Goal: Answer question/provide support: Answer question/provide support

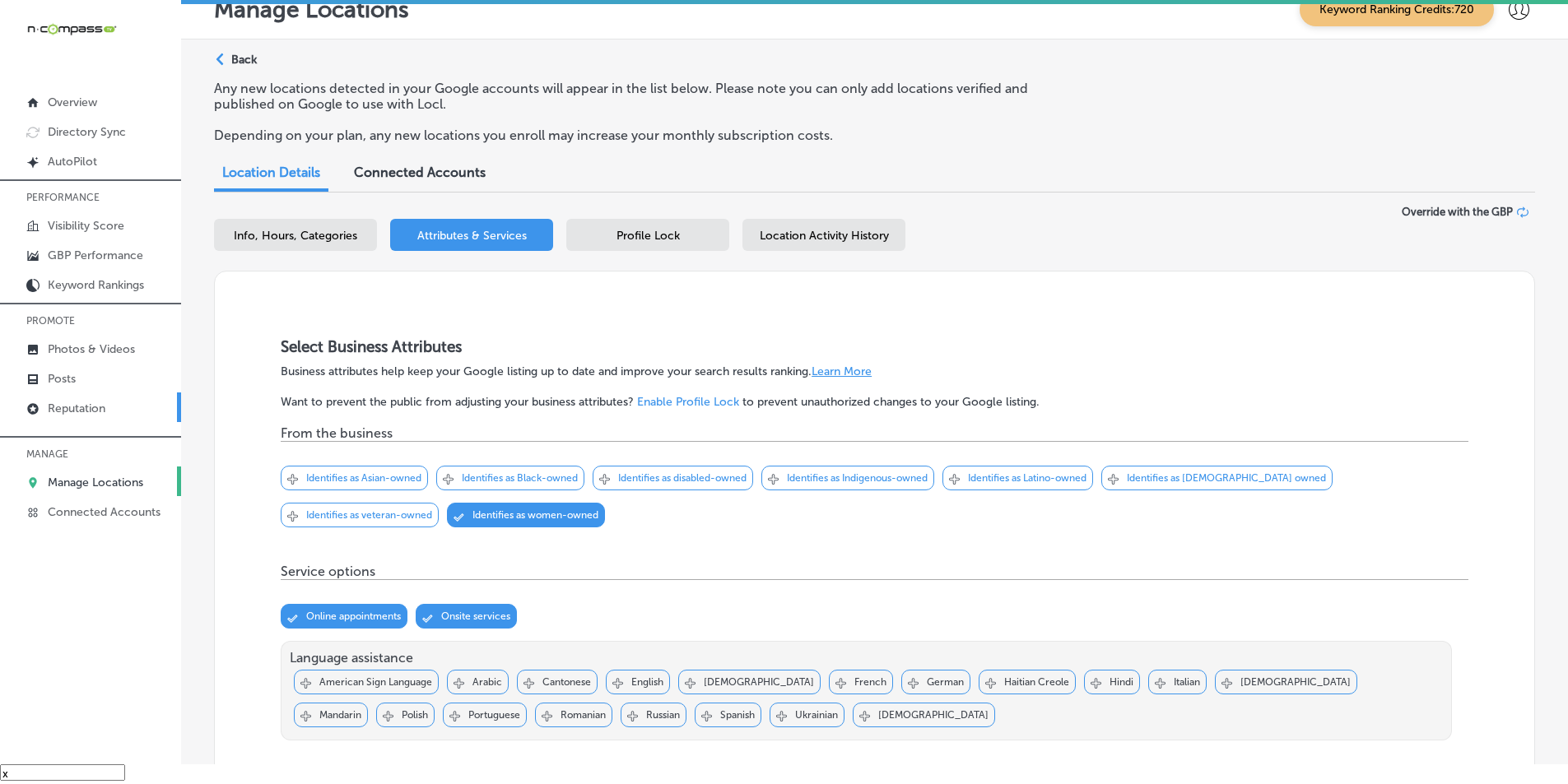
scroll to position [24, 0]
click at [88, 405] on p "Reputation" at bounding box center [76, 408] width 58 height 14
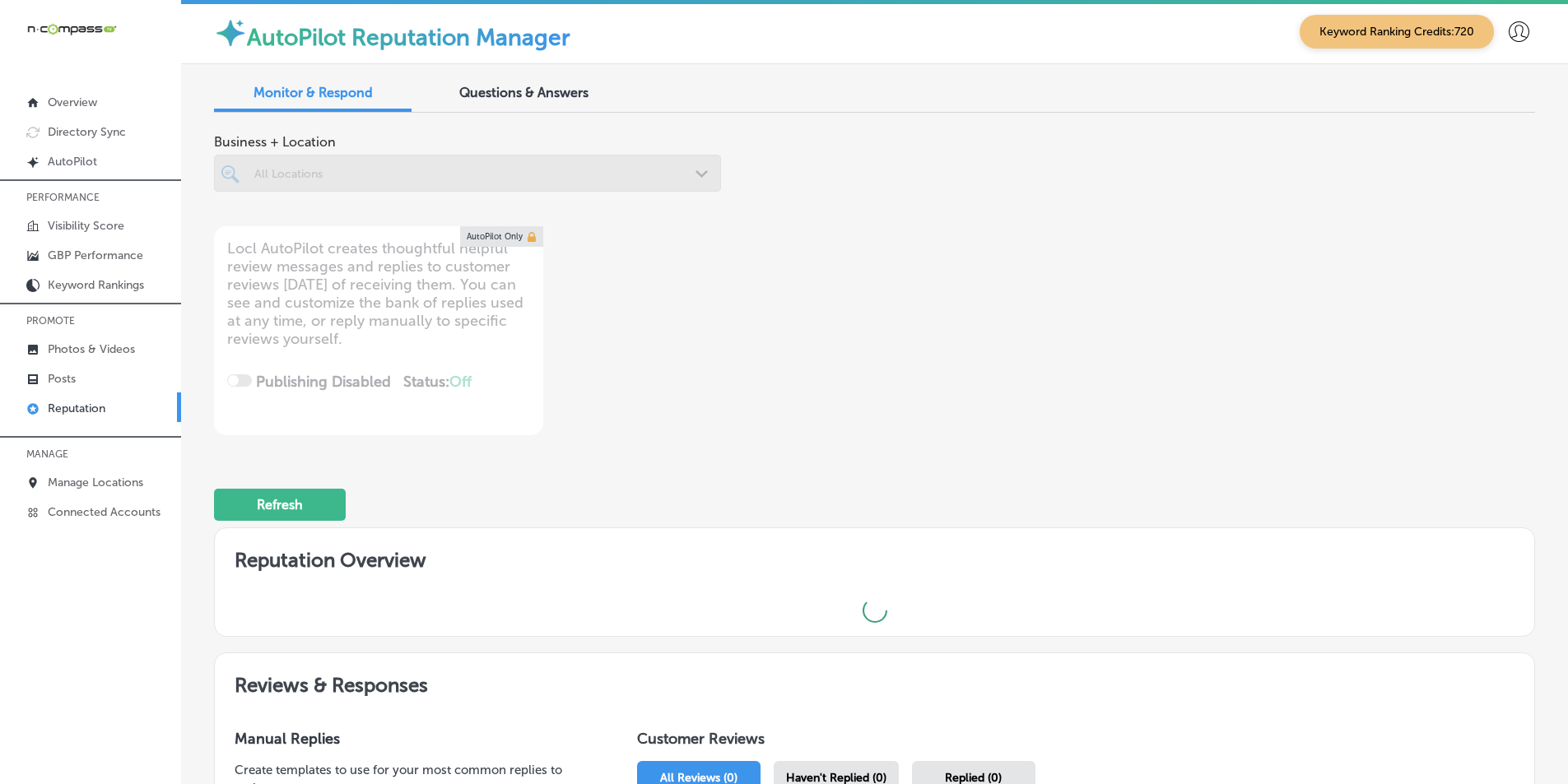
scroll to position [4, 0]
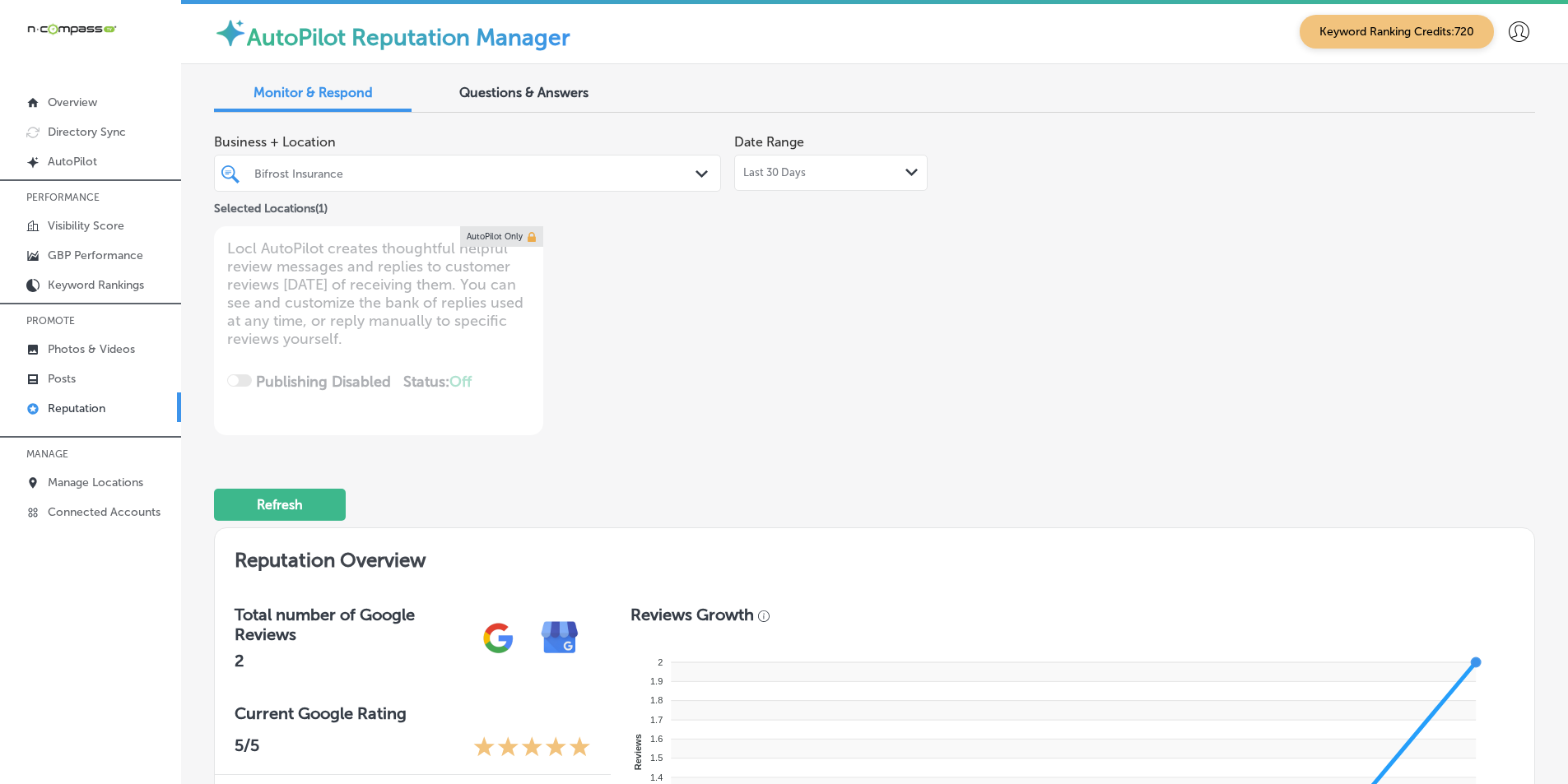
click at [926, 404] on div "Business + Location Bifrost Insurance Path Created with Sketch. Selected Locati…" at bounding box center [610, 281] width 793 height 309
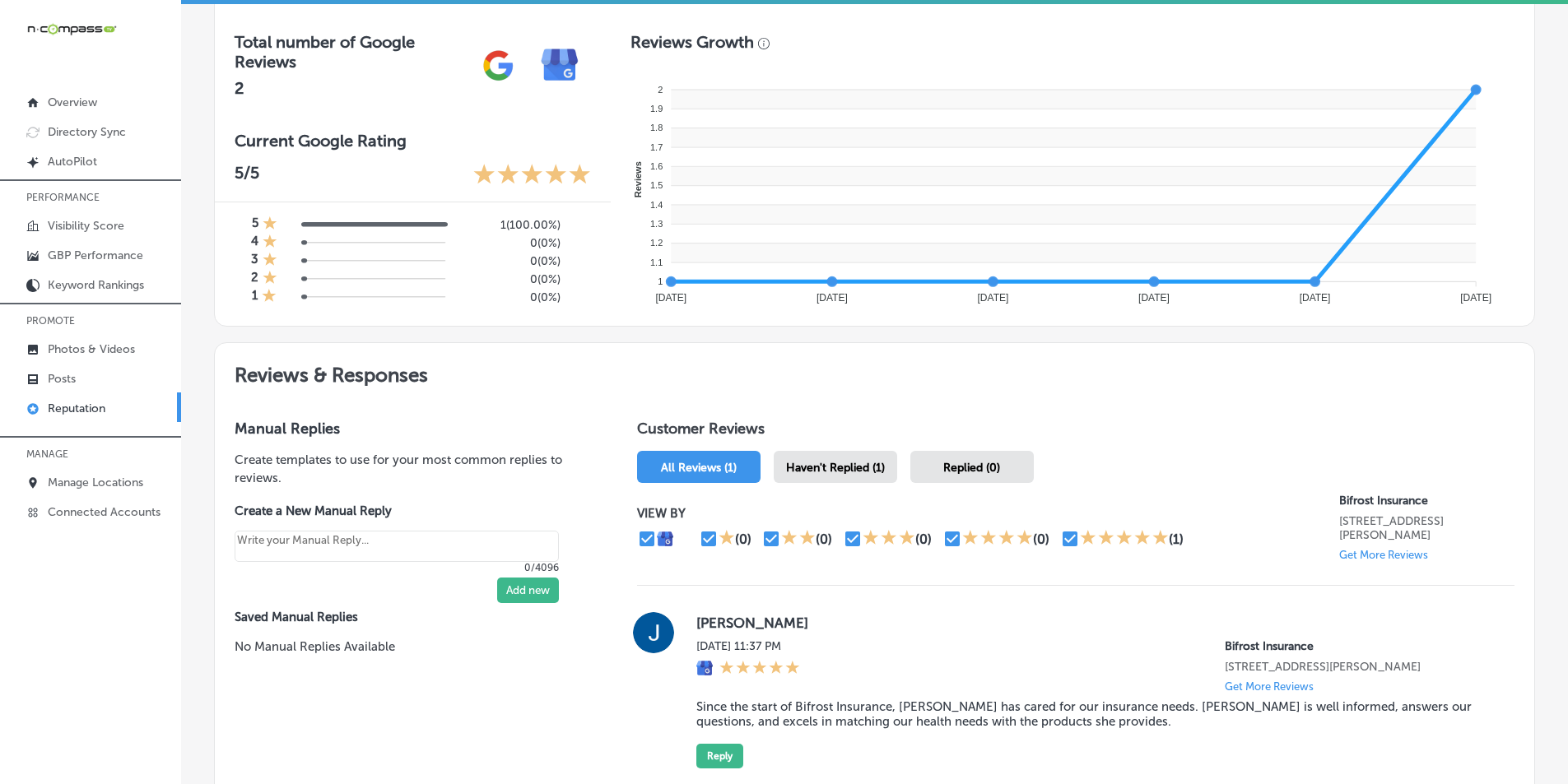
scroll to position [576, 0]
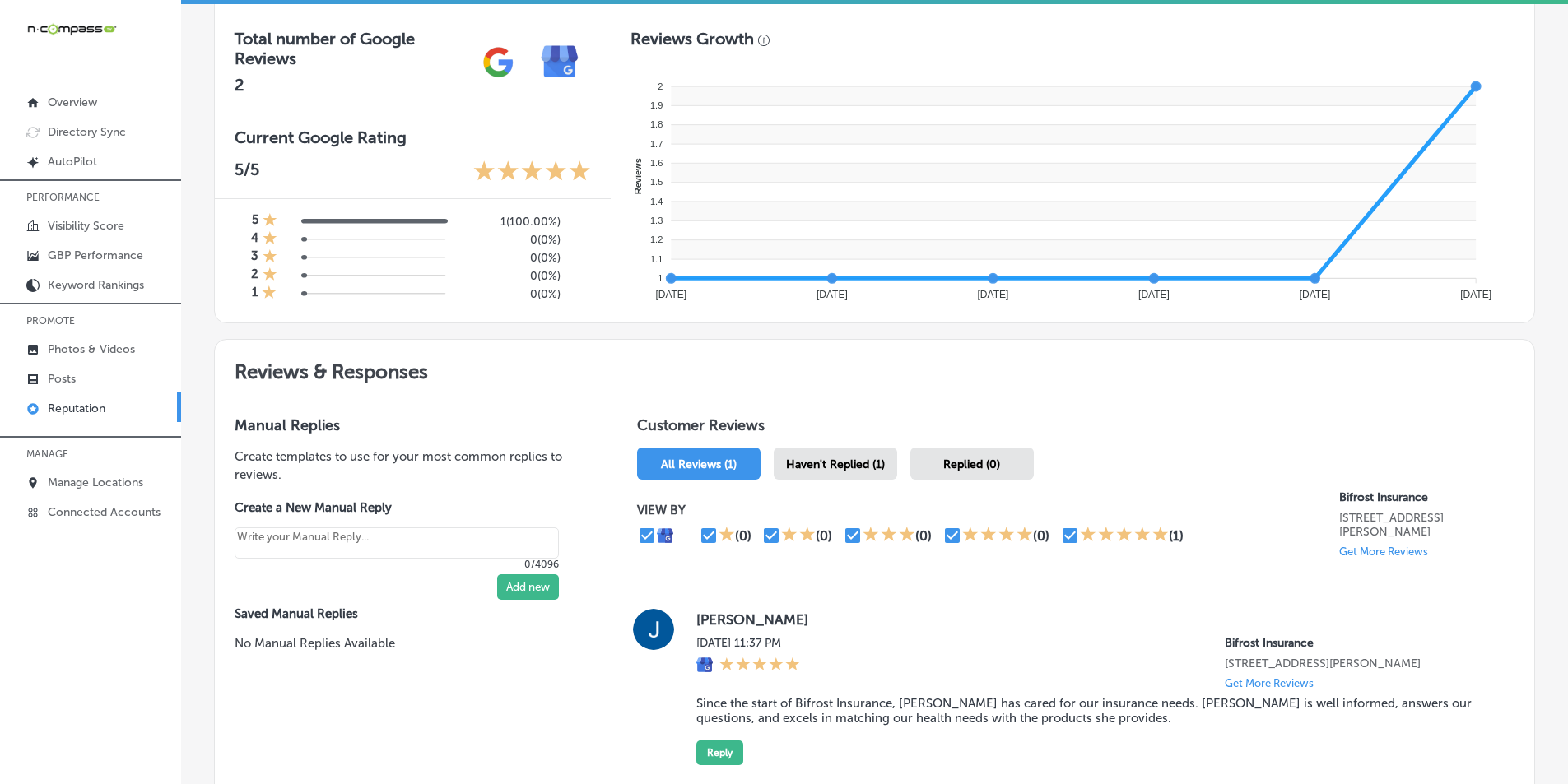
click at [806, 458] on span "Haven't Replied (1)" at bounding box center [836, 464] width 99 height 14
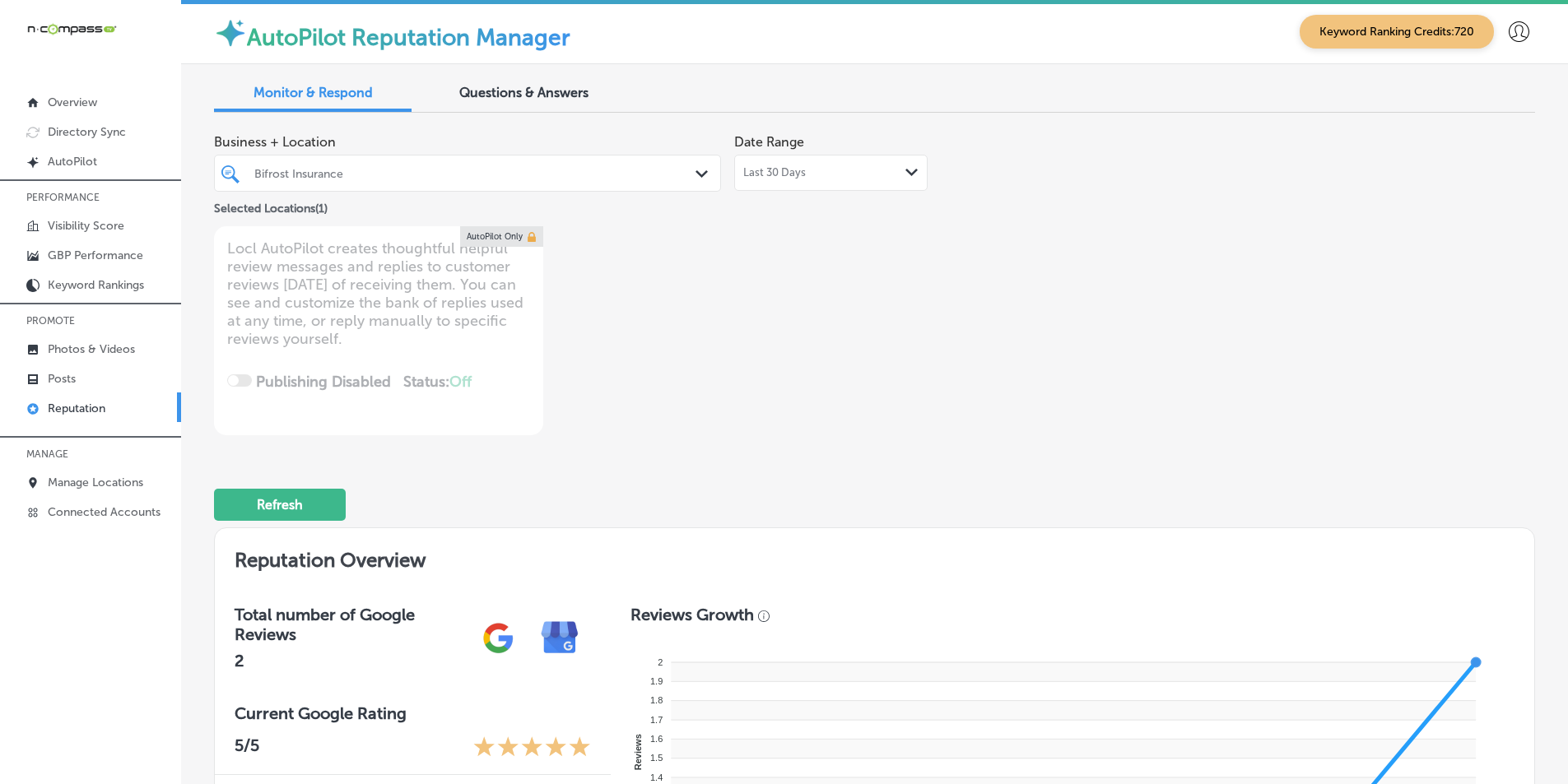
click at [697, 176] on polygon at bounding box center [701, 174] width 12 height 7
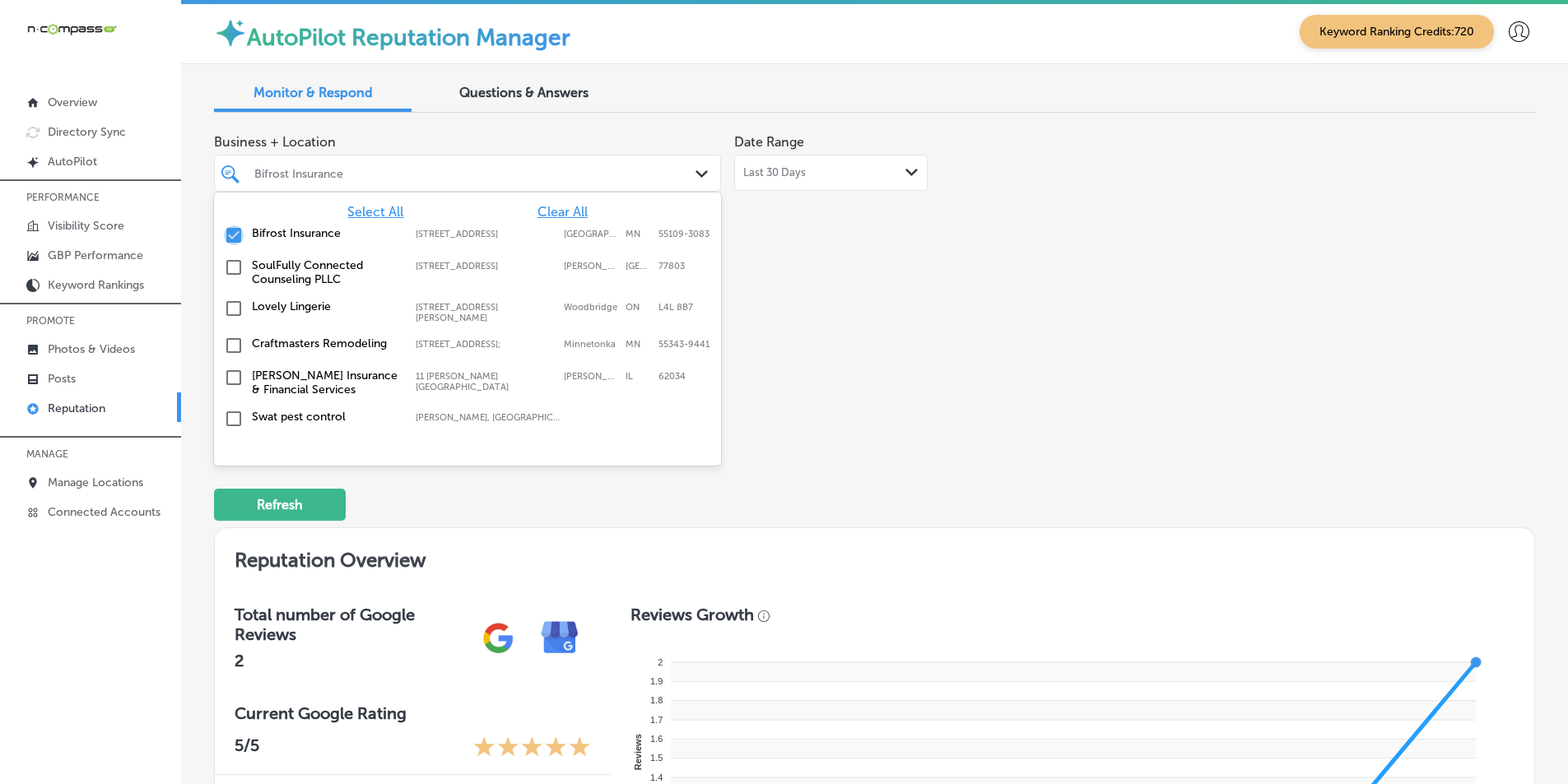
click at [233, 233] on input "checkbox" at bounding box center [233, 235] width 20 height 20
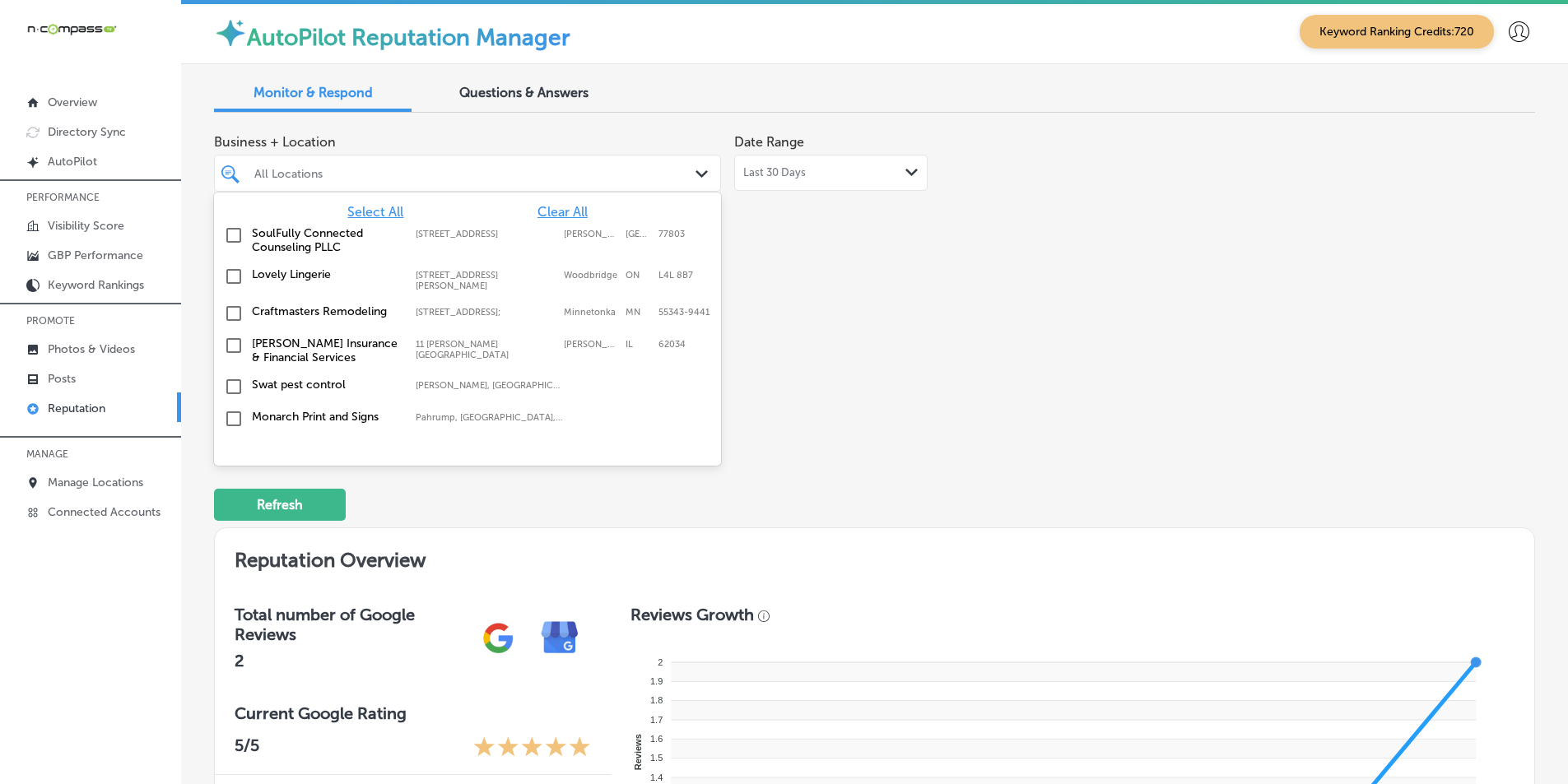
click at [365, 214] on span "Select All" at bounding box center [376, 212] width 56 height 16
click at [1019, 408] on div "Business + Location option [STREET_ADDRESS], deselected. option [STREET_ADDRESS…" at bounding box center [875, 281] width 1322 height 309
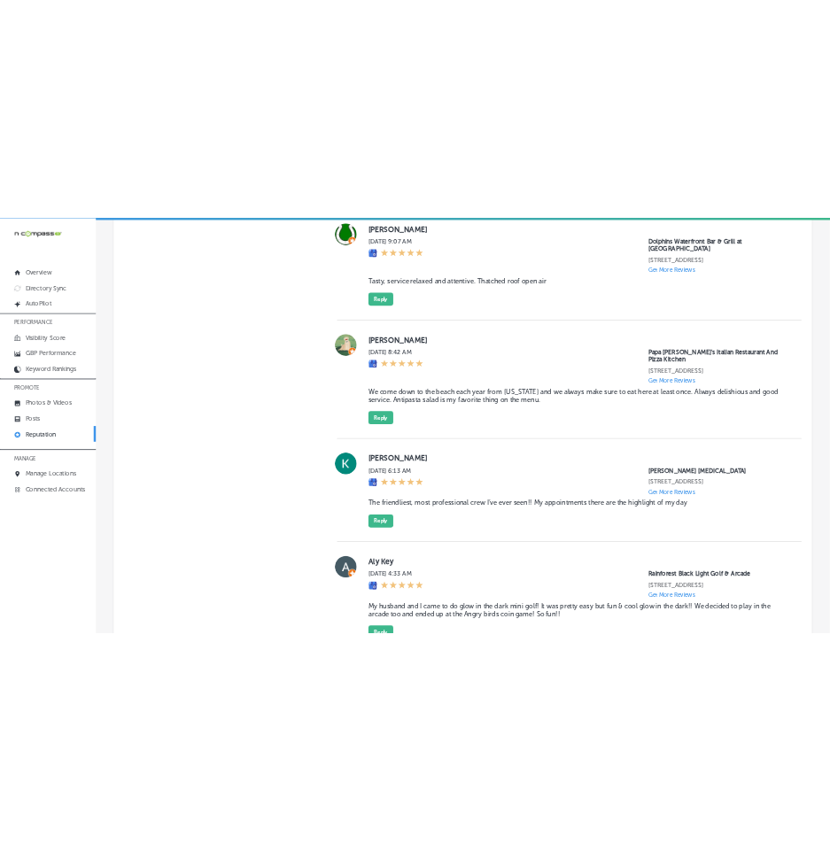
scroll to position [2179, 0]
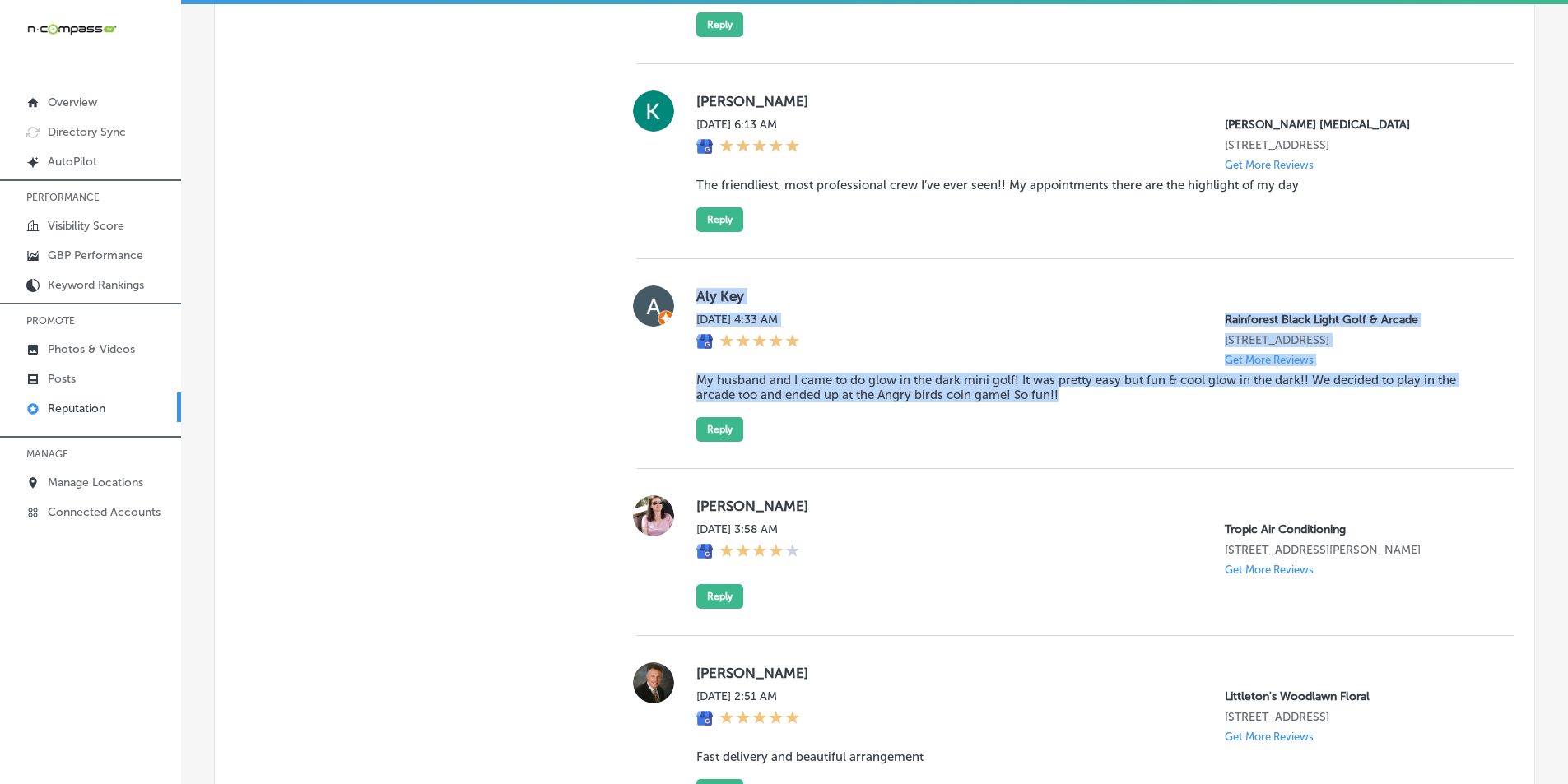
drag, startPoint x: 688, startPoint y: 264, endPoint x: 1214, endPoint y: 414, distance: 547.0
click at [1214, 414] on div "Aly Key [DATE] 4:33 AM Rainforest [GEOGRAPHIC_DATA] 11394 US-[GEOGRAPHIC_DATA],…" at bounding box center [1076, 364] width 877 height 210
copy div "Aly Key [DATE] 4:33 AM Rainforest [GEOGRAPHIC_DATA] 11394 US-[GEOGRAPHIC_DATA],…"
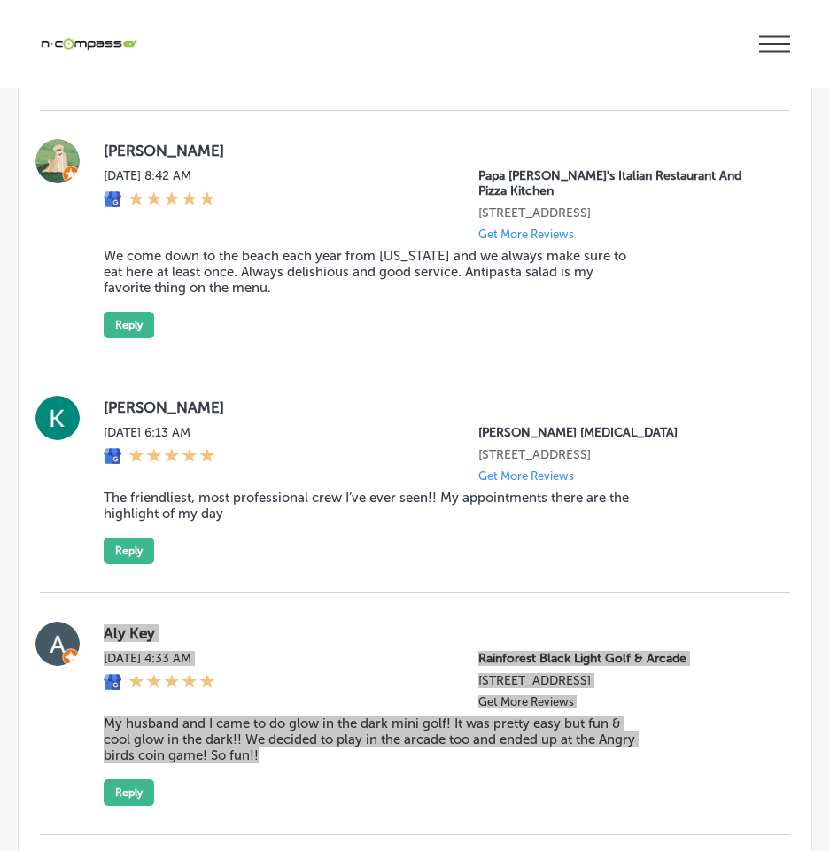
scroll to position [2976, 0]
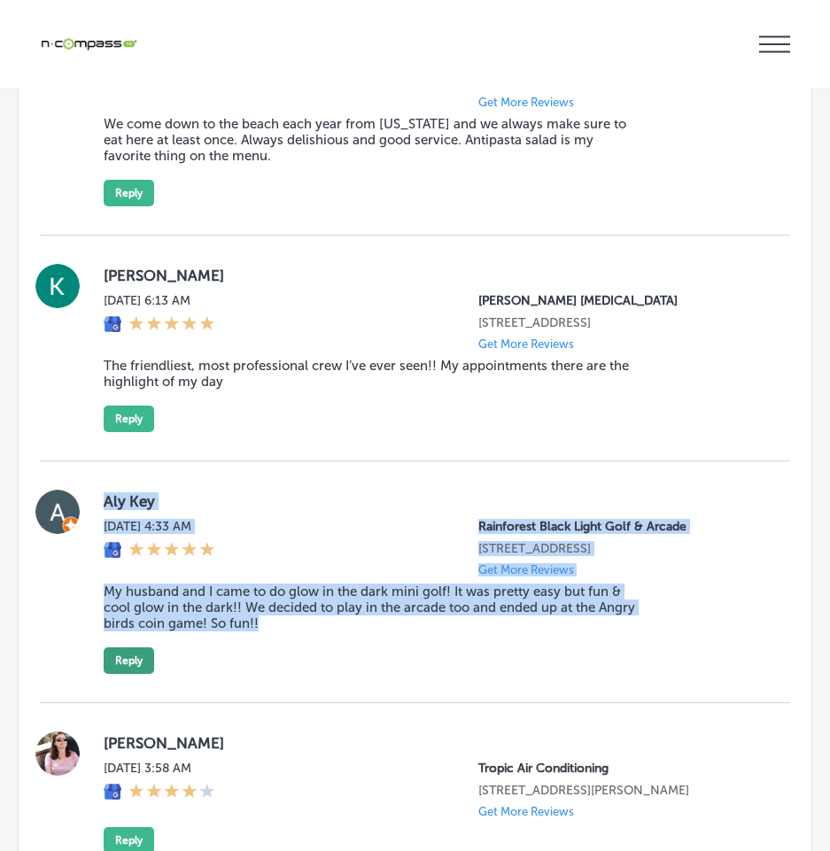
click at [135, 647] on button "Reply" at bounding box center [129, 660] width 50 height 27
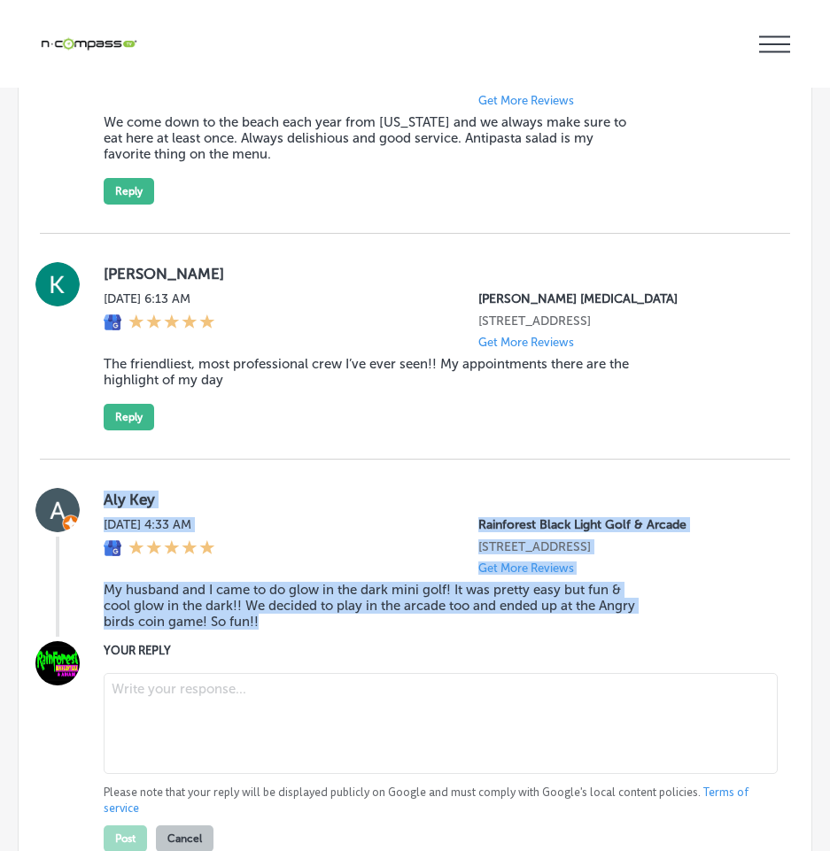
type textarea "x"
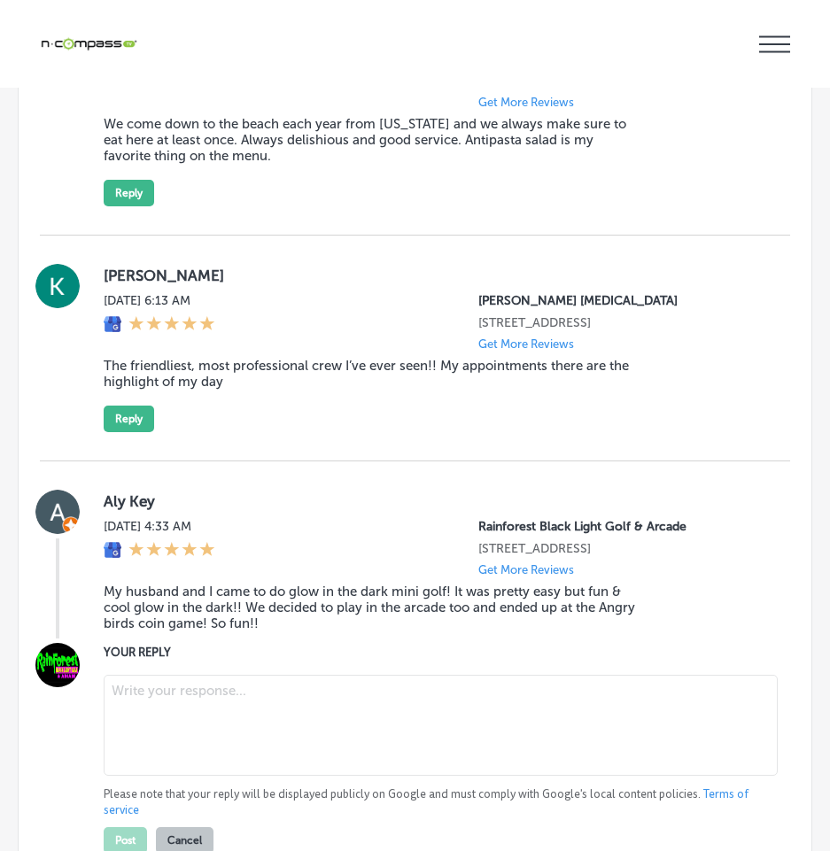
click at [162, 675] on textarea at bounding box center [441, 725] width 674 height 101
paste textarea "Thank you, [PERSON_NAME], for the fantastic review! We’re so glad you and your …"
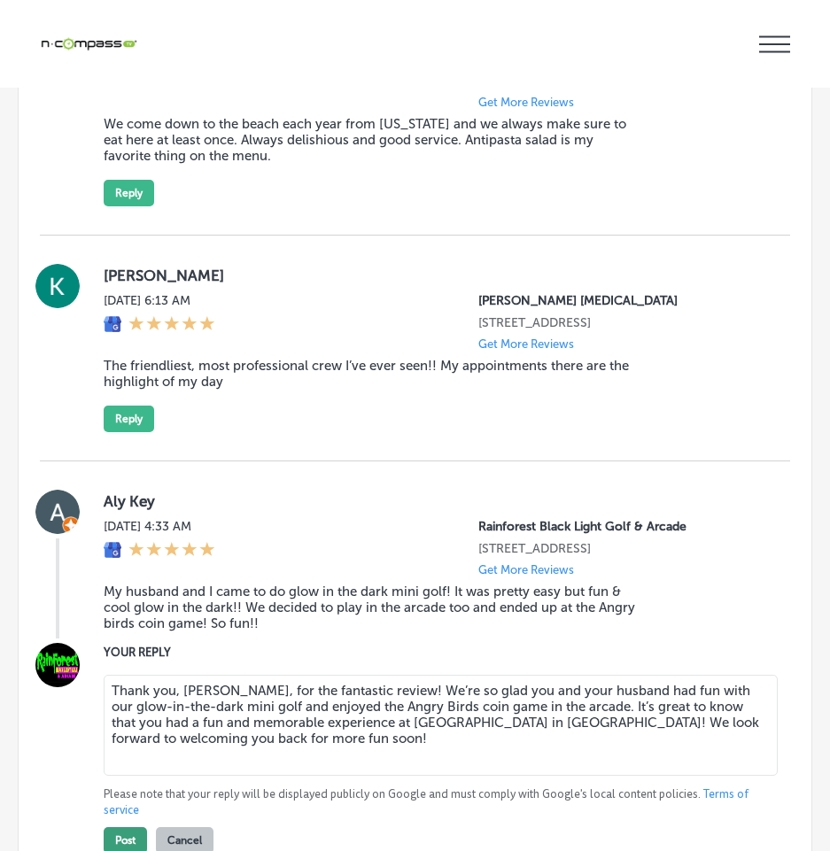
type textarea "Thank you, [PERSON_NAME], for the fantastic review! We’re so glad you and your …"
click at [125, 827] on button "Post" at bounding box center [125, 840] width 43 height 27
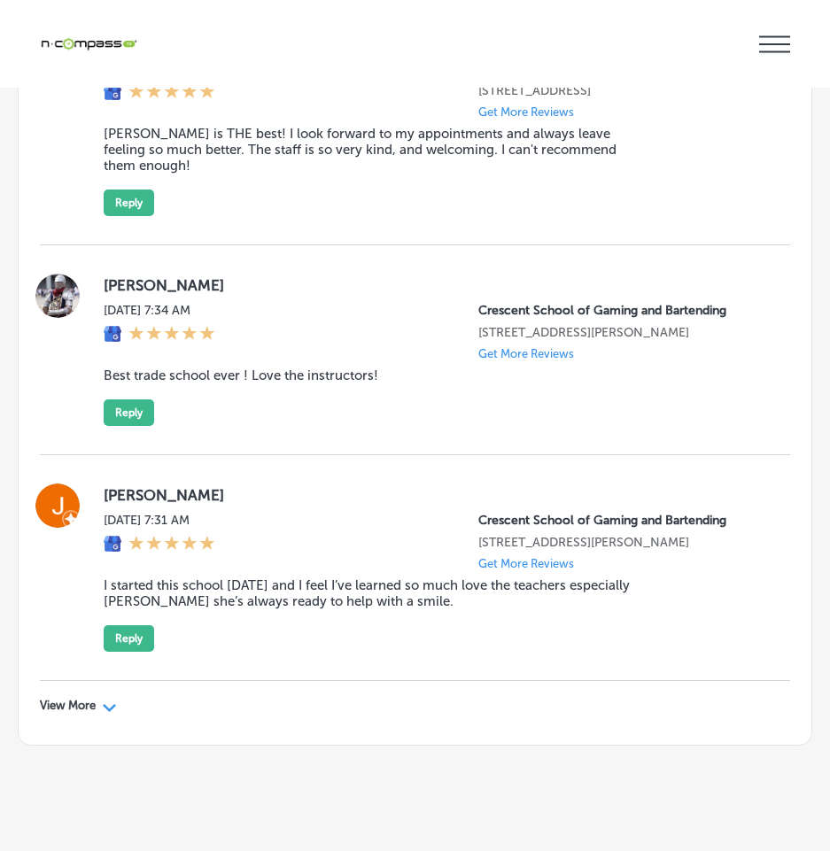
scroll to position [6251, 0]
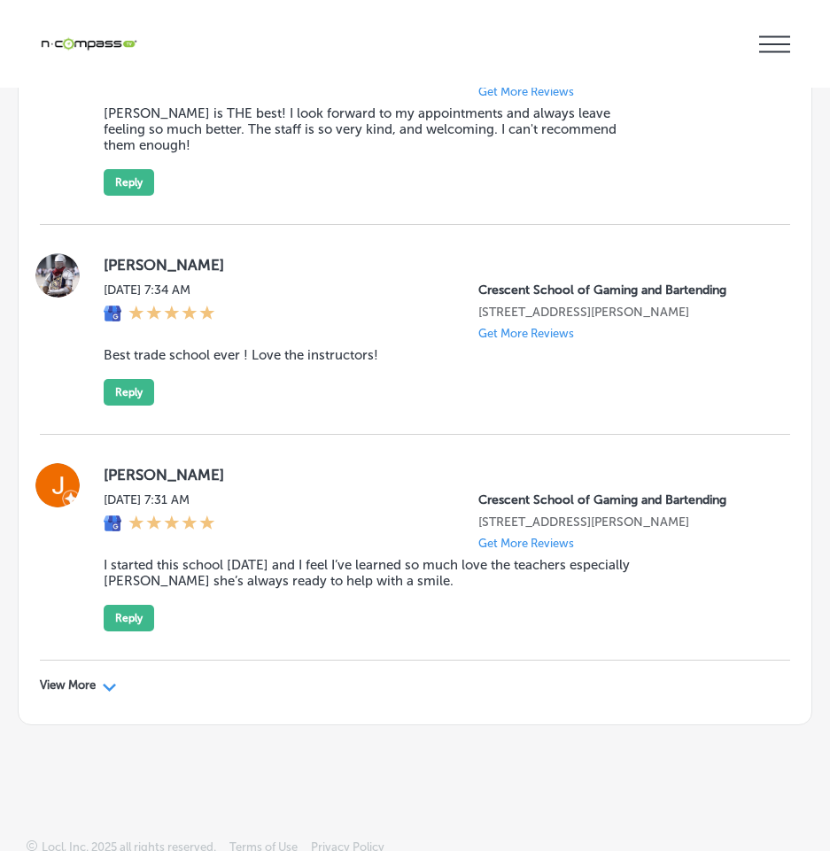
click at [107, 692] on icon "Path Created with Sketch." at bounding box center [109, 688] width 13 height 8
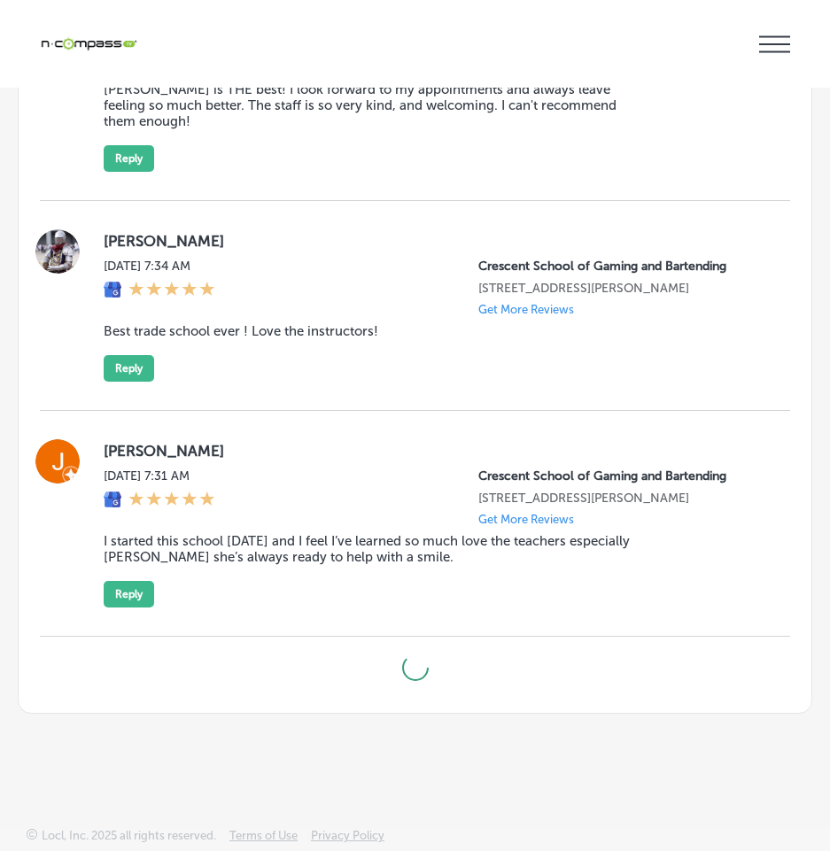
scroll to position [6293, 0]
type textarea "x"
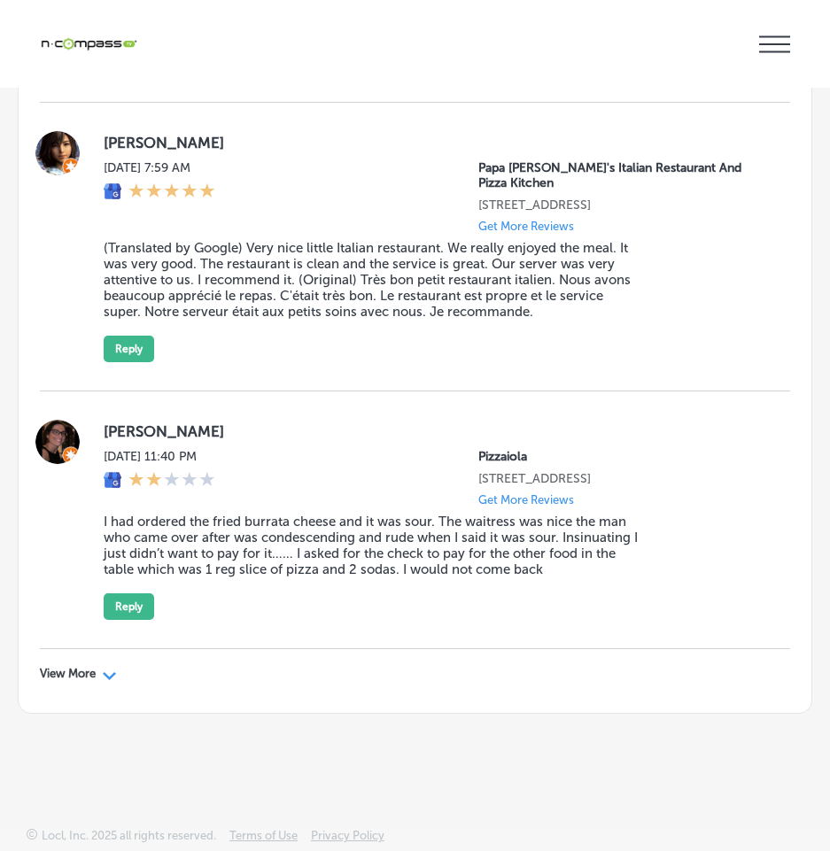
scroll to position [11319, 0]
